Goal: Information Seeking & Learning: Learn about a topic

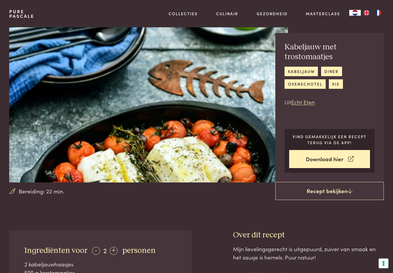
scroll to position [12, 0]
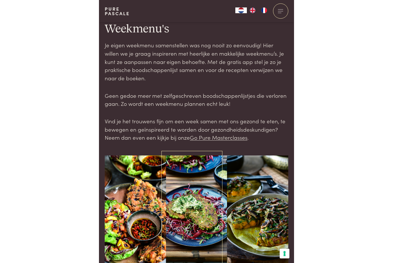
scroll to position [99, 0]
